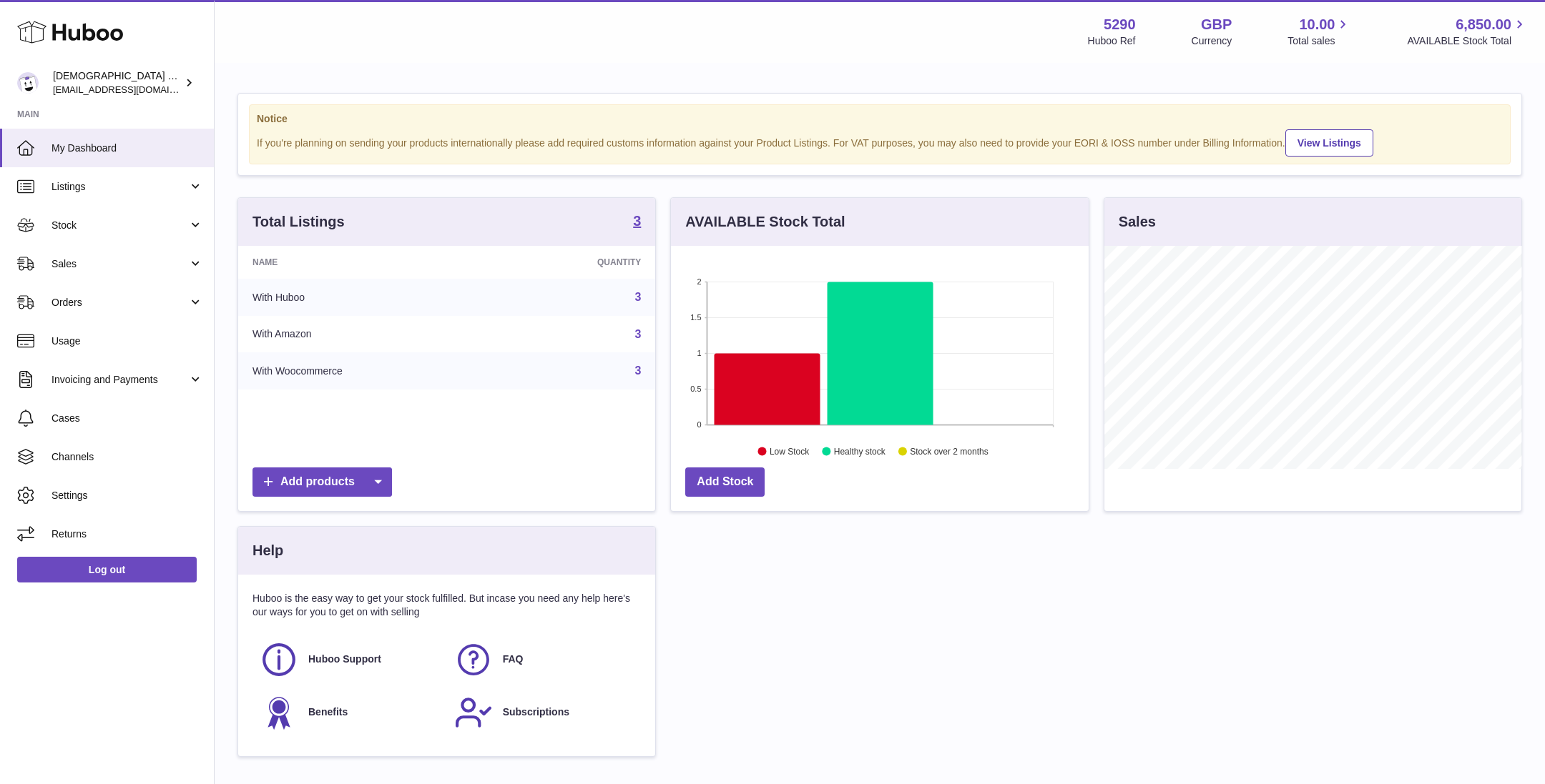
scroll to position [222, 417]
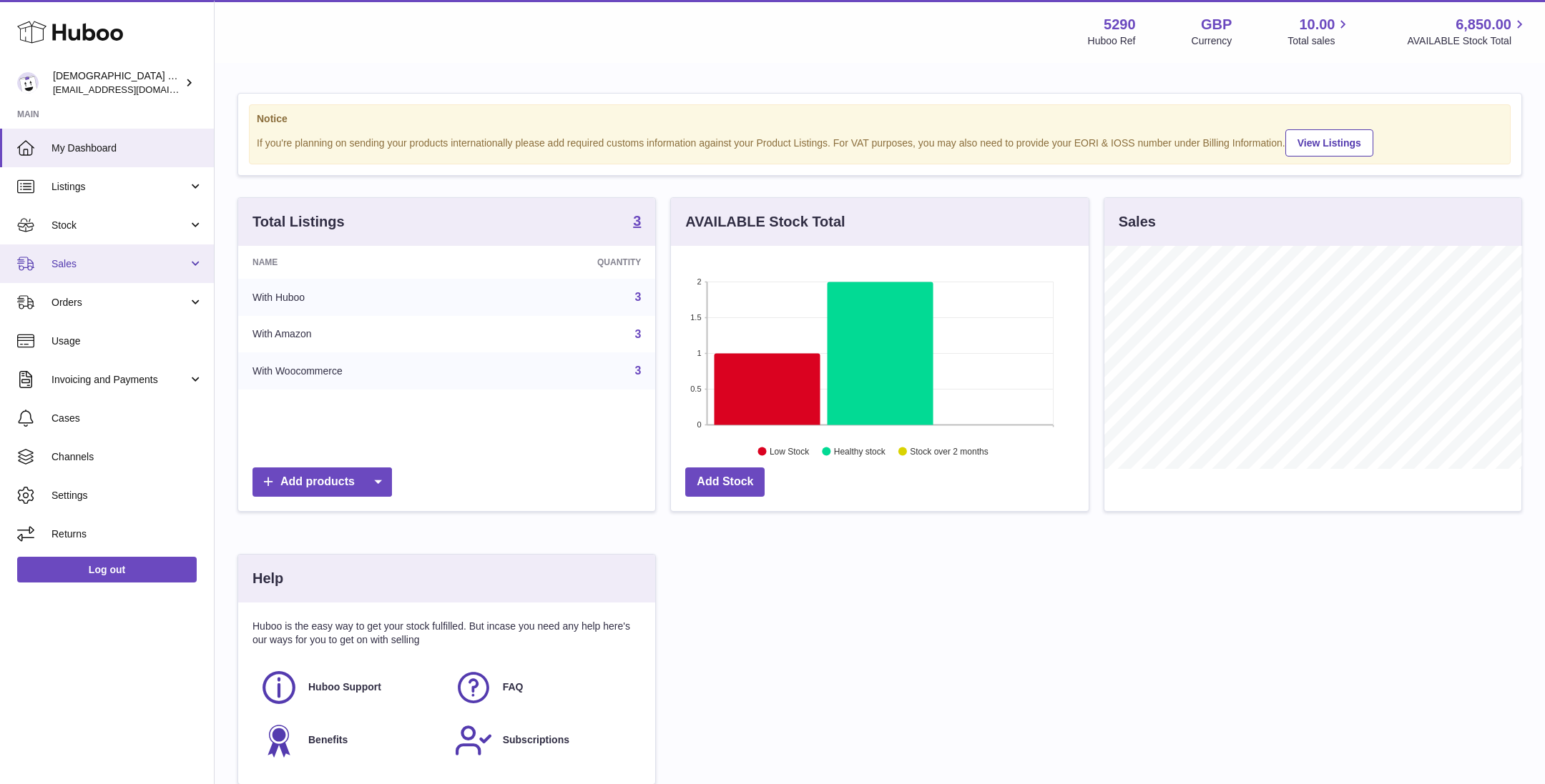
click at [142, 275] on link "Sales" at bounding box center [107, 263] width 213 height 39
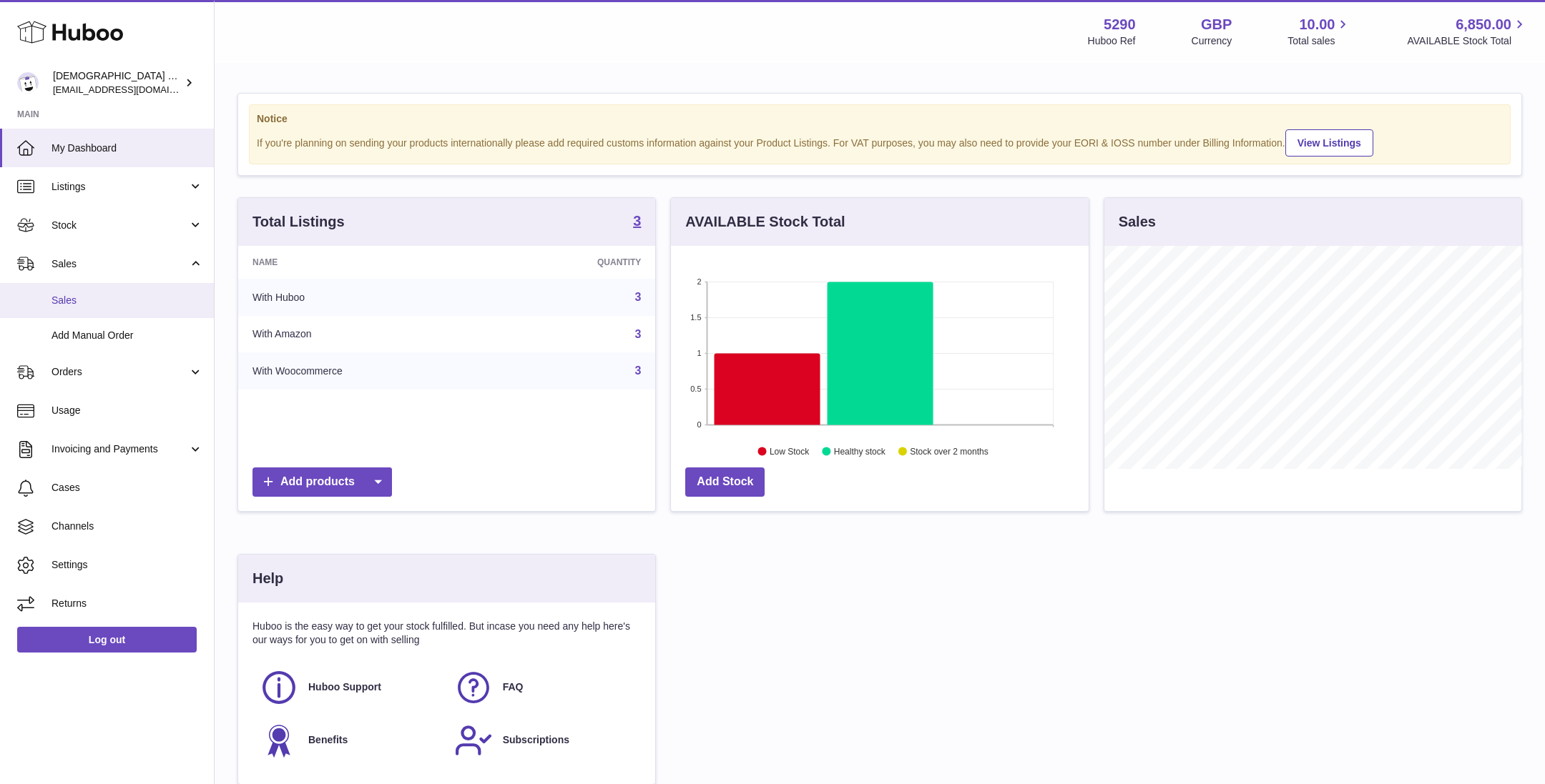
click at [142, 288] on link "Sales" at bounding box center [107, 300] width 213 height 35
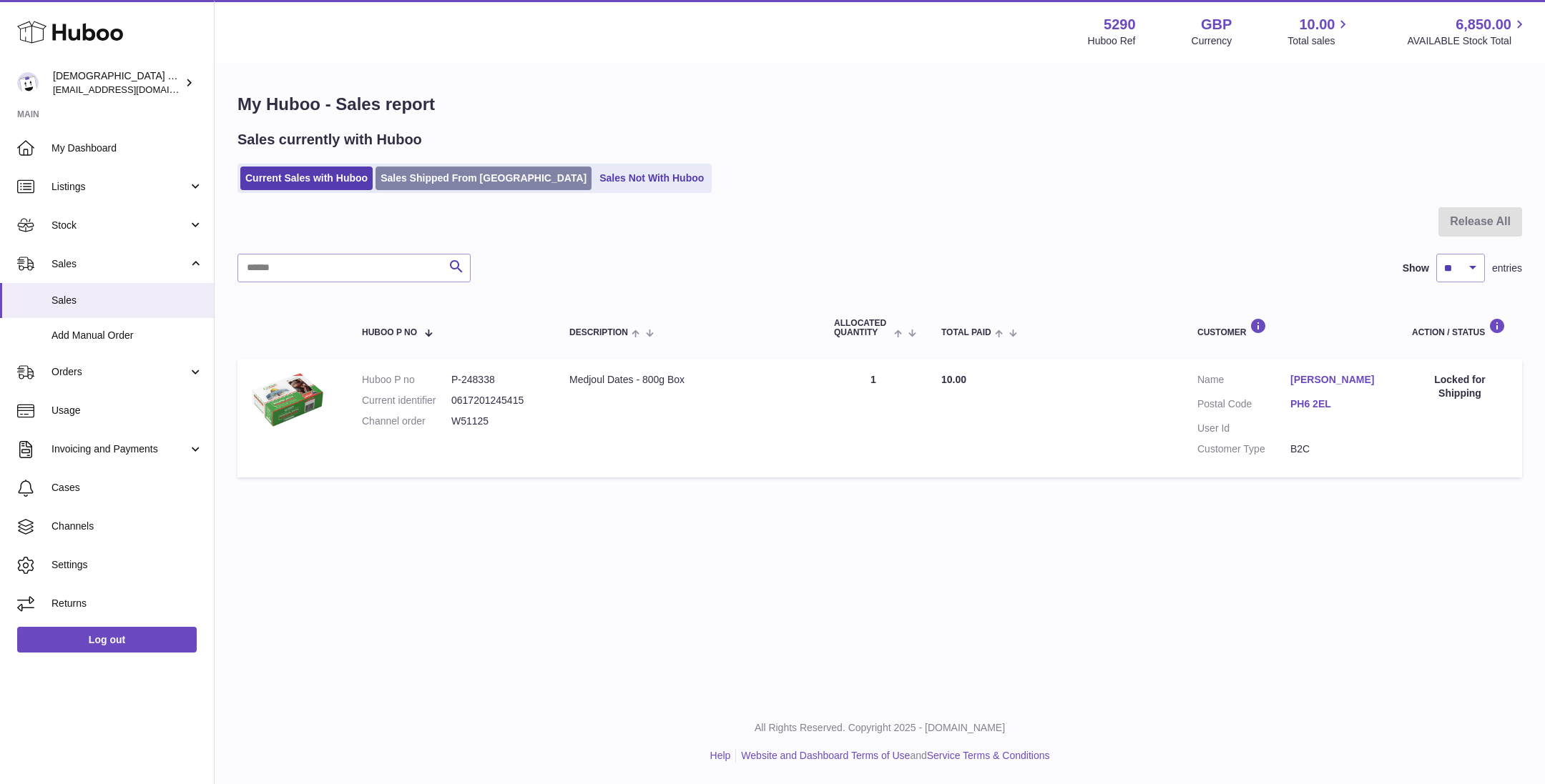
click at [433, 177] on link "Sales Shipped From [GEOGRAPHIC_DATA]" at bounding box center [483, 178] width 216 height 24
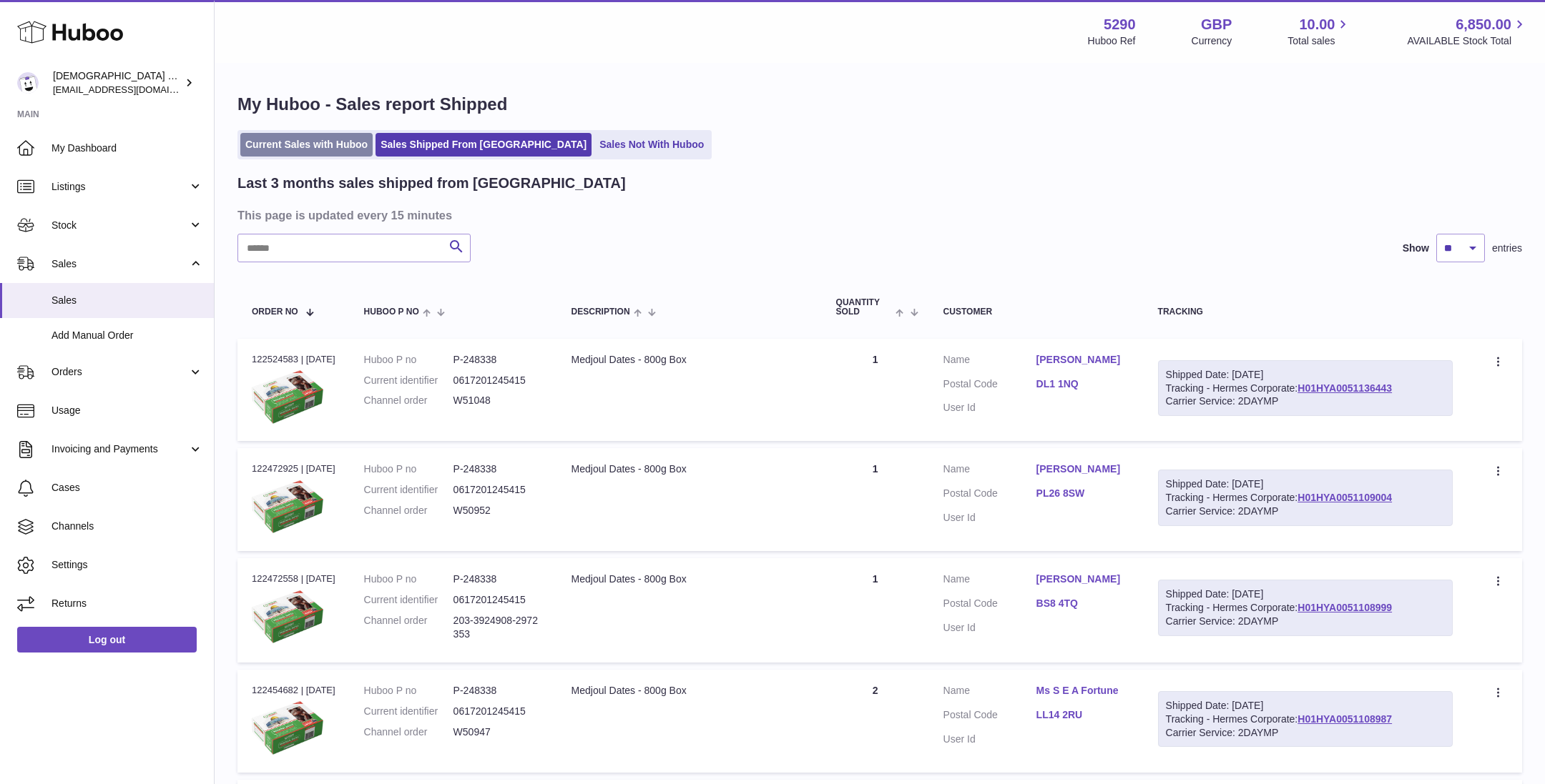
click at [279, 137] on link "Current Sales with Huboo" at bounding box center [307, 145] width 132 height 24
